Goal: Transaction & Acquisition: Purchase product/service

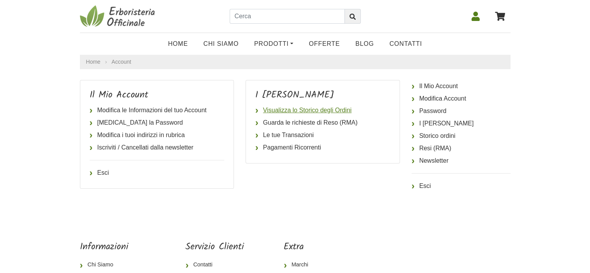
click at [320, 107] on link "Visualizza lo Storico degli Ordini" at bounding box center [322, 110] width 135 height 12
click at [498, 14] on icon at bounding box center [500, 16] width 10 height 9
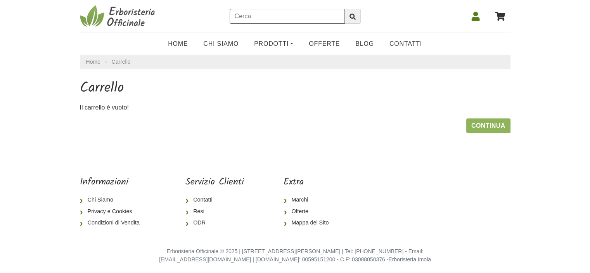
click at [261, 16] on input "text" at bounding box center [287, 16] width 115 height 15
type input "MIGRALEN"
click at [345, 9] on button "submit" at bounding box center [353, 16] width 16 height 15
click at [362, 45] on link "Blog" at bounding box center [365, 44] width 34 height 16
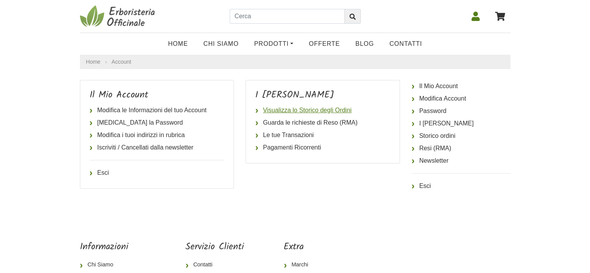
click at [321, 111] on link "Visualizza lo Storico degli Ordini" at bounding box center [322, 110] width 135 height 12
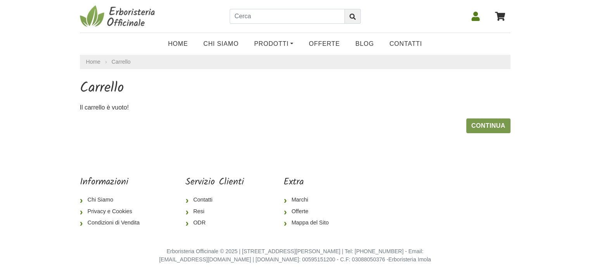
click at [492, 123] on link "Continua" at bounding box center [489, 125] width 44 height 15
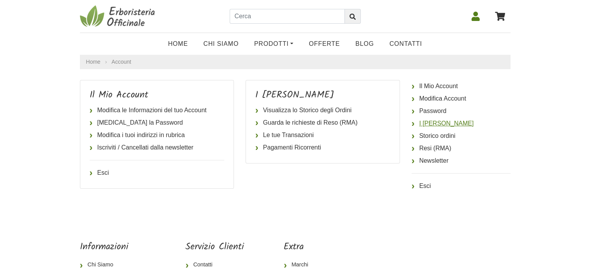
click at [435, 127] on link "I miei Indirizzi" at bounding box center [461, 123] width 99 height 12
click at [286, 109] on link "Visualizza lo Storico degli Ordini" at bounding box center [322, 110] width 135 height 12
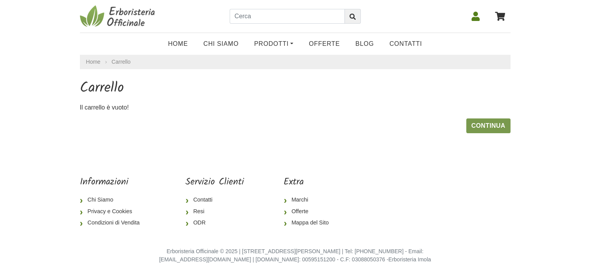
click at [487, 128] on link "Continua" at bounding box center [489, 125] width 44 height 15
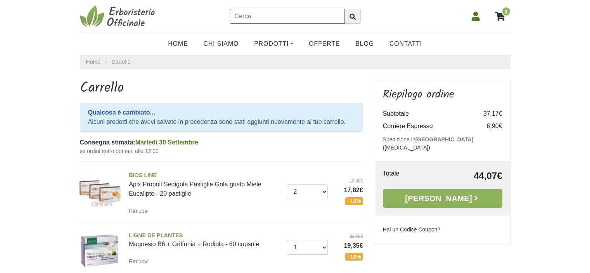
click at [319, 22] on input "text" at bounding box center [287, 16] width 115 height 15
type input "MIGRALEN"
click at [359, 21] on button "submit" at bounding box center [353, 16] width 16 height 15
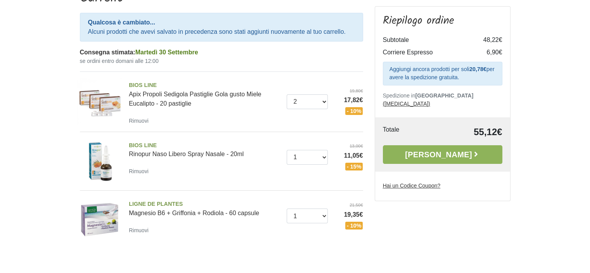
scroll to position [93, 0]
